Goal: Transaction & Acquisition: Purchase product/service

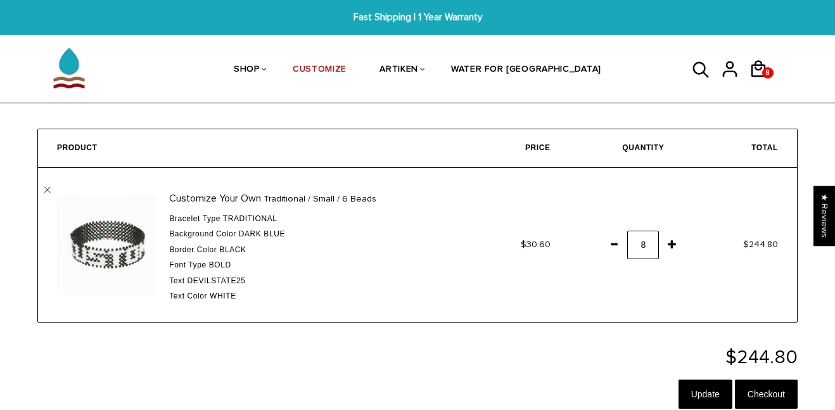
click at [670, 257] on td "8" at bounding box center [626, 245] width 114 height 154
click at [671, 248] on span at bounding box center [672, 243] width 22 height 23
click at [614, 245] on span at bounding box center [614, 243] width 22 height 23
click at [617, 245] on span at bounding box center [614, 243] width 22 height 23
click at [668, 245] on span at bounding box center [672, 243] width 22 height 23
